Goal: Communication & Community: Answer question/provide support

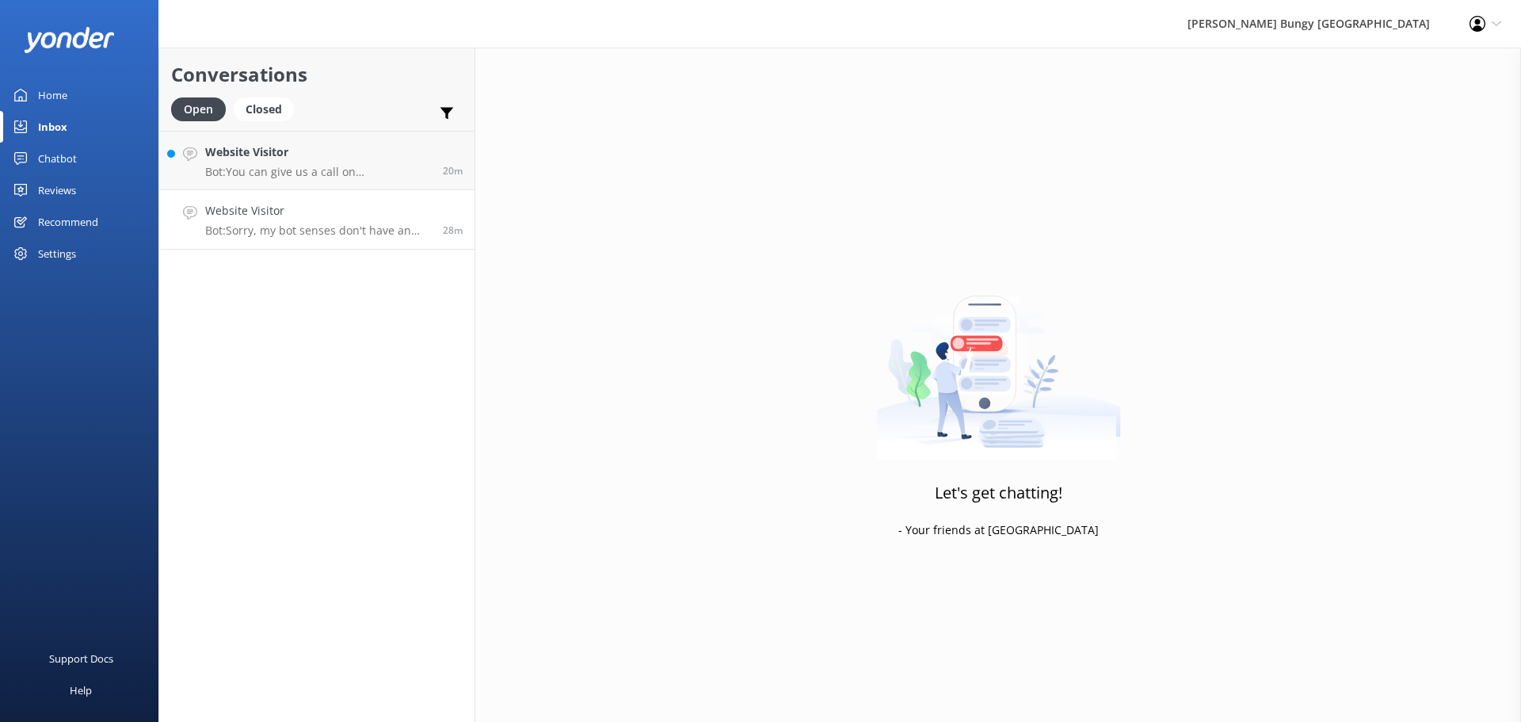
click at [310, 234] on p "Bot: Sorry, my bot senses don't have an answer for that, please try and rephras…" at bounding box center [318, 230] width 226 height 14
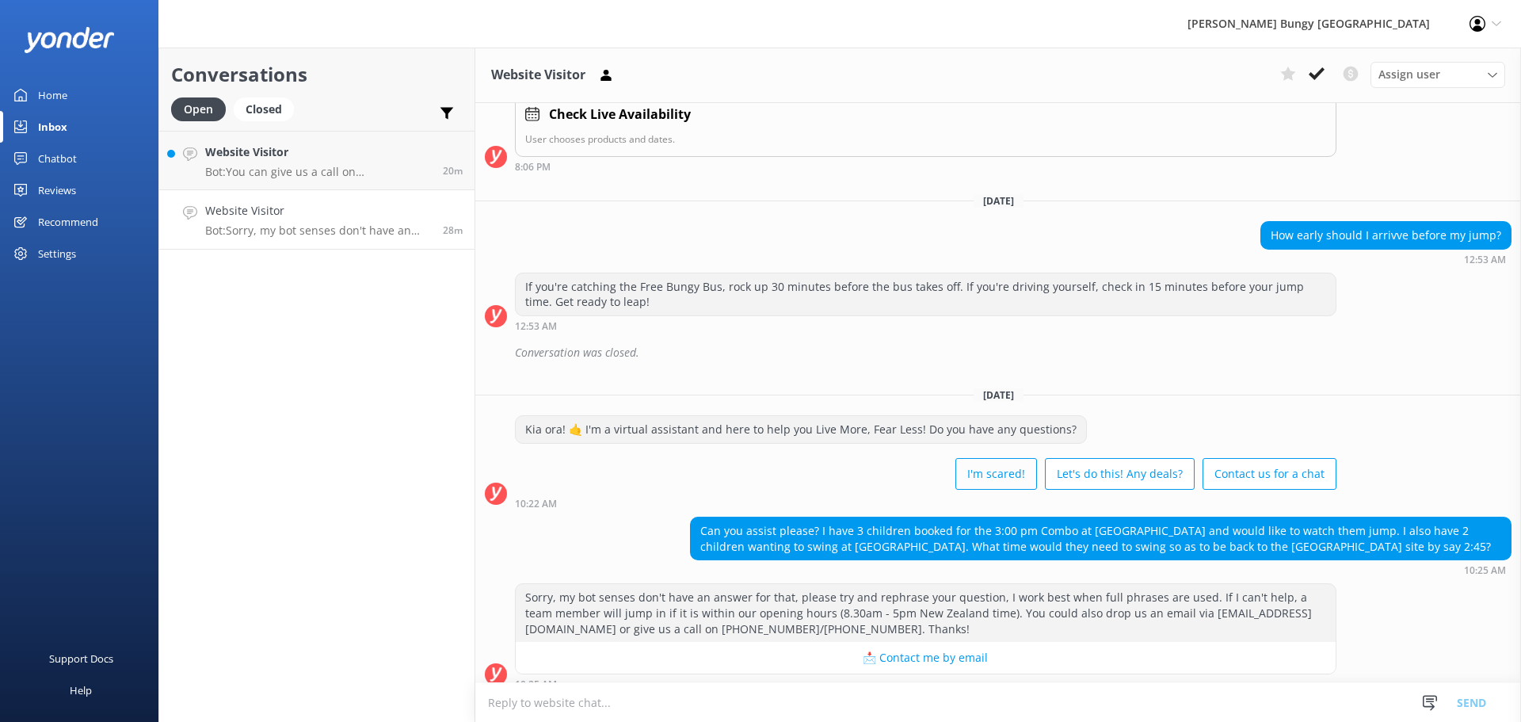
scroll to position [768, 0]
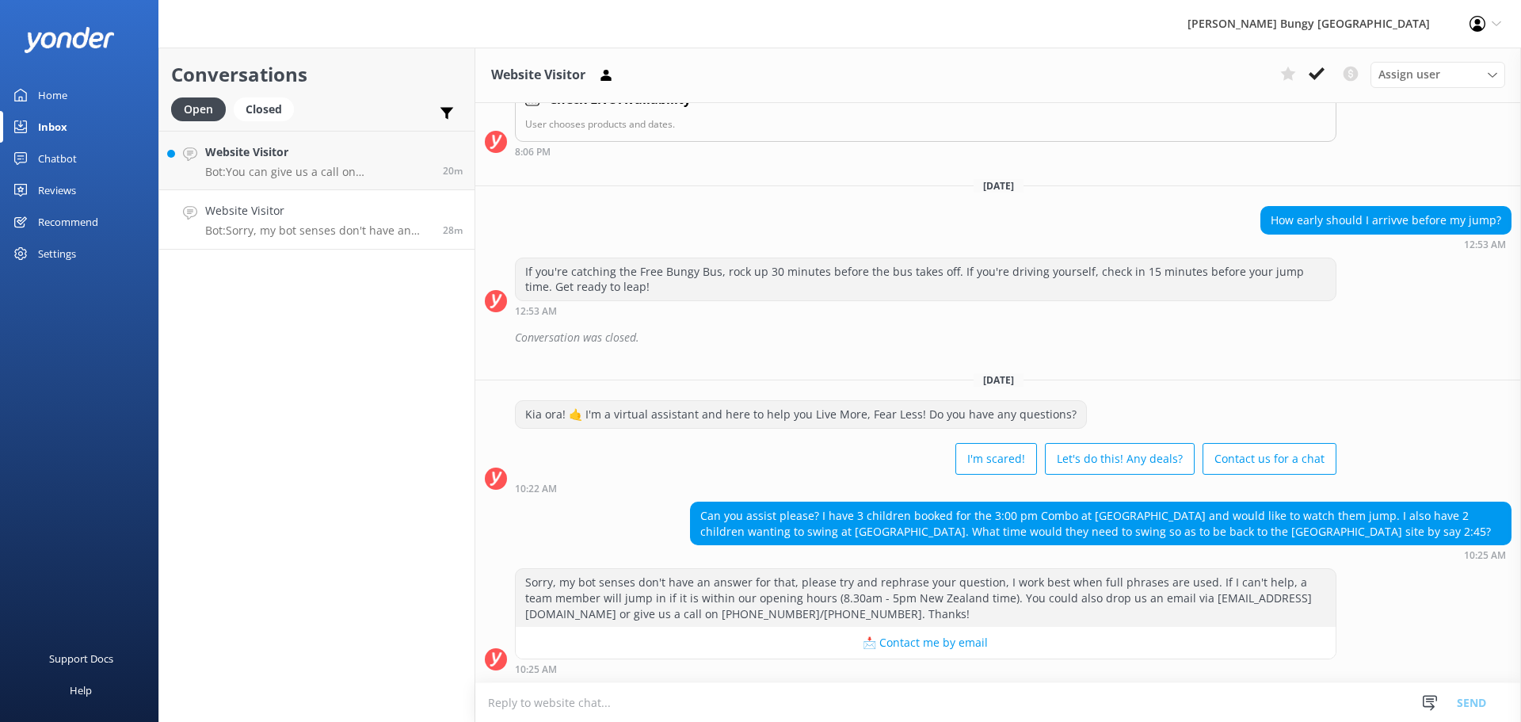
click at [872, 709] on textarea at bounding box center [998, 702] width 1046 height 39
click at [755, 704] on textarea at bounding box center [998, 702] width 1046 height 39
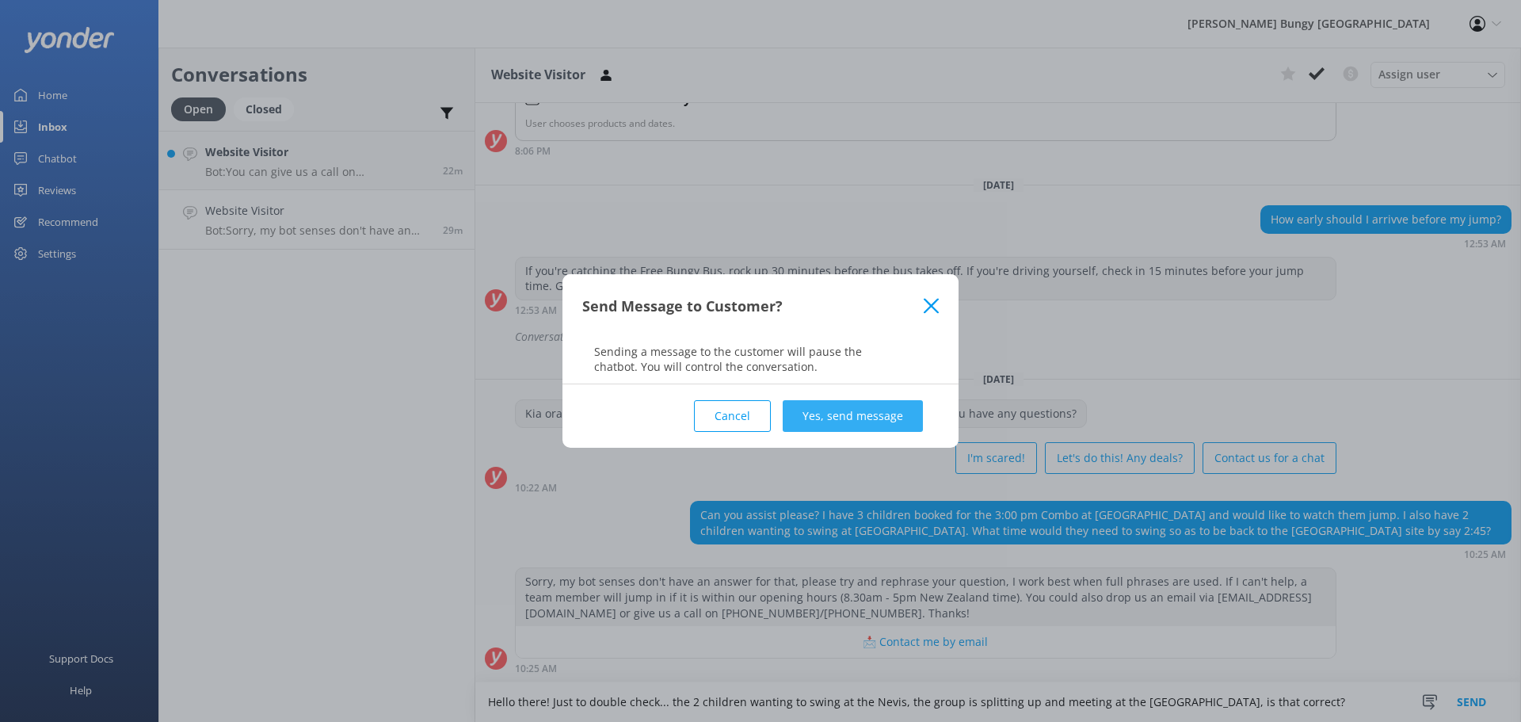
type textarea "Hello there! Just to double check... the 2 children wanting to swing at the Nev…"
click at [871, 417] on button "Yes, send message" at bounding box center [853, 416] width 140 height 32
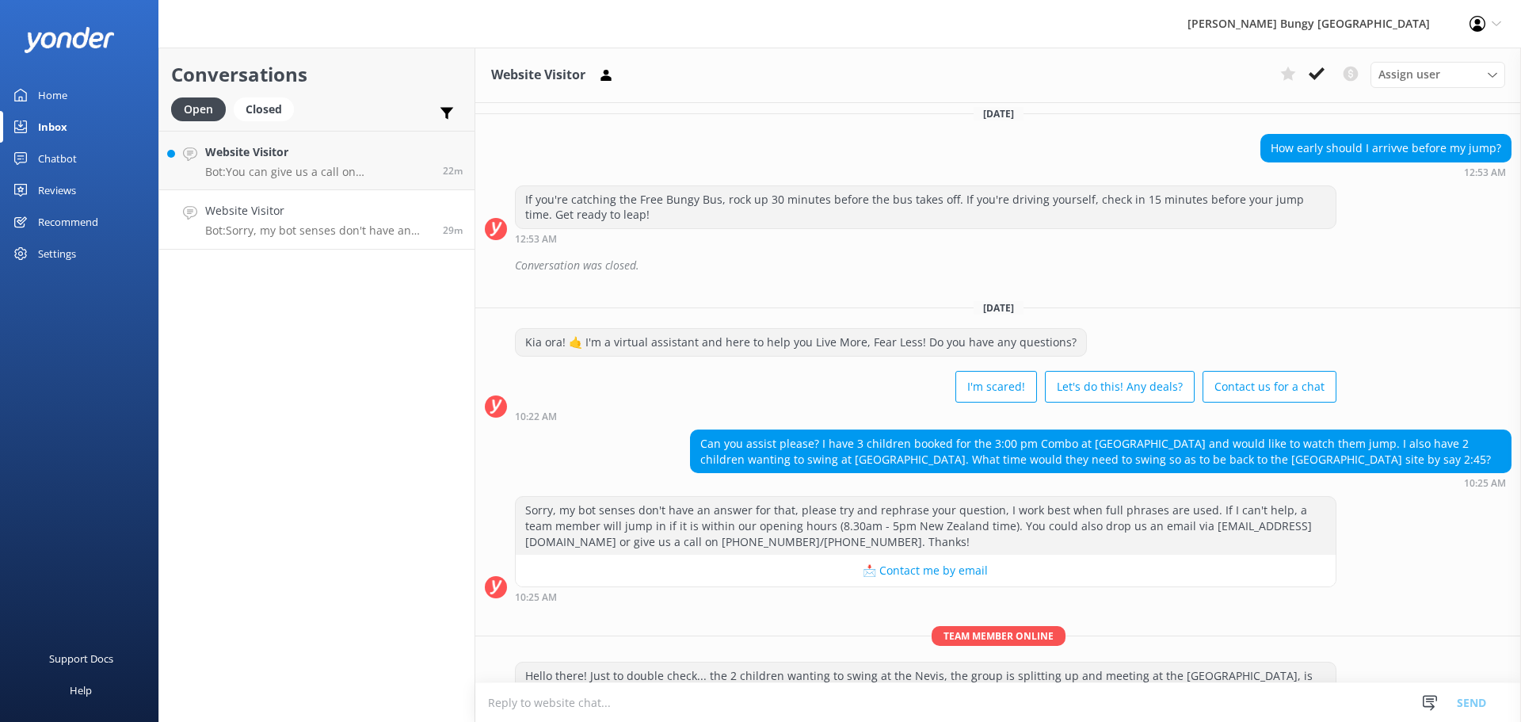
scroll to position [871, 0]
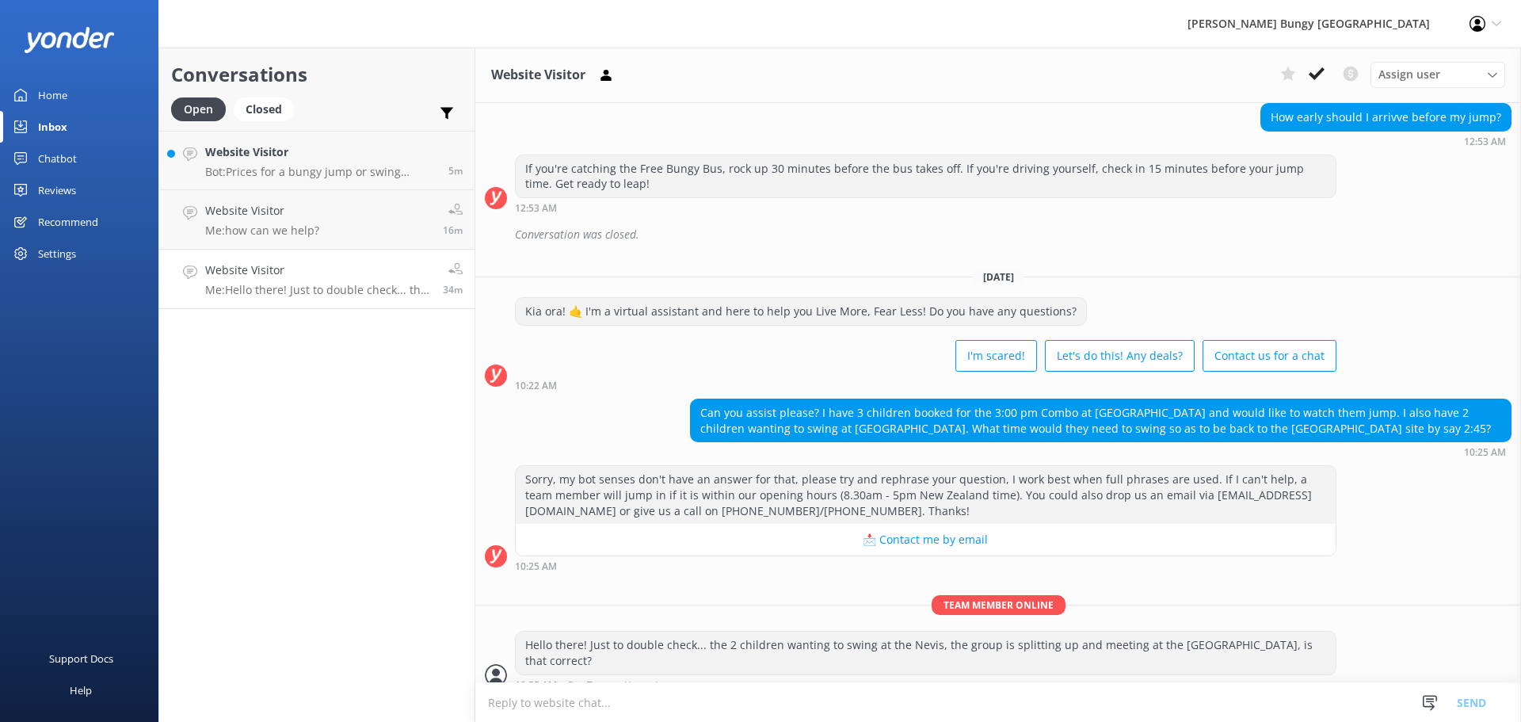
click at [753, 705] on textarea at bounding box center [998, 702] width 1046 height 39
click at [749, 703] on textarea at bounding box center [998, 702] width 1046 height 39
click at [343, 285] on p "Me: Hello there! Just to double check... the 2 children wanting to swing at the…" at bounding box center [318, 290] width 226 height 14
click at [329, 229] on link "Website Visitor Me: how can we help? 18m" at bounding box center [316, 219] width 315 height 59
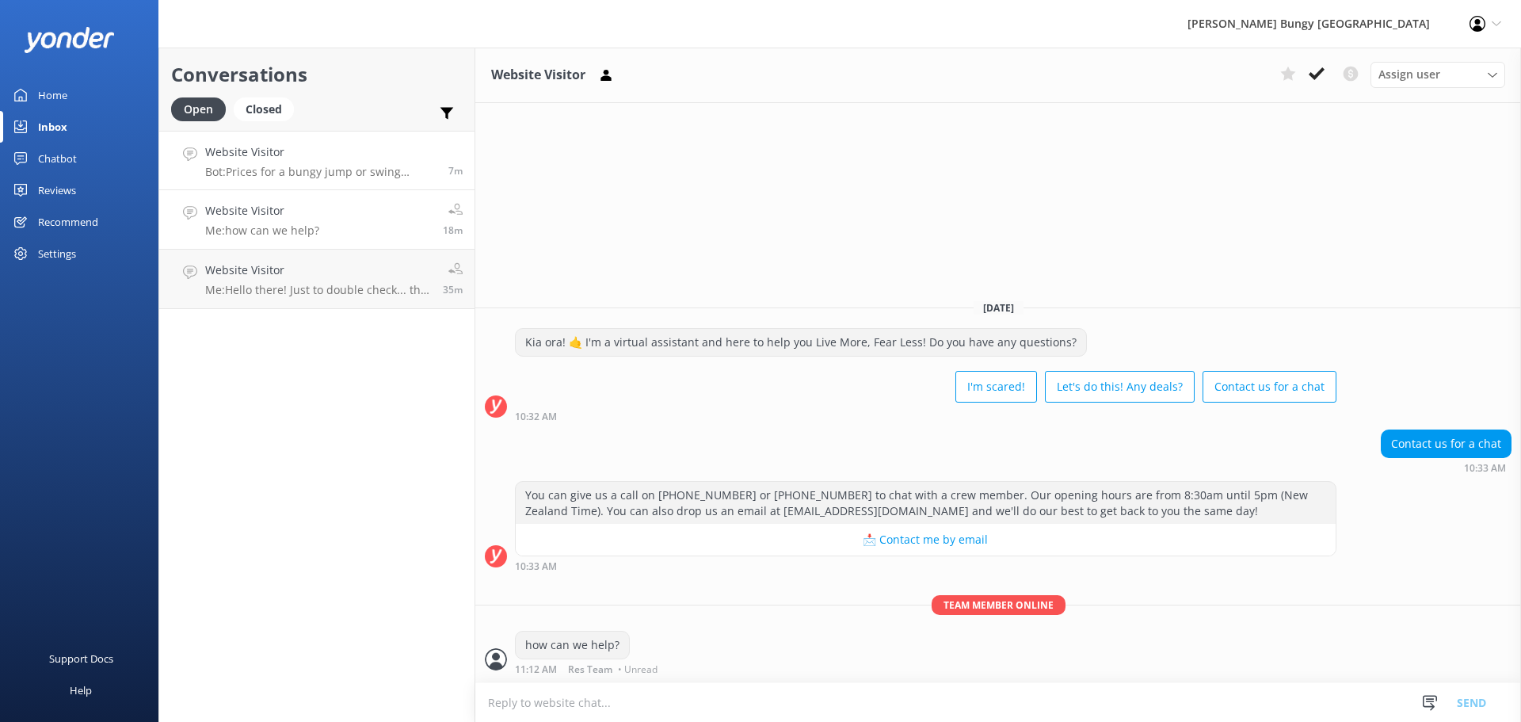
click at [303, 168] on p "Bot: Prices for a bungy jump or swing depend on the location and the thrill you…" at bounding box center [320, 172] width 231 height 14
